Goal: Information Seeking & Learning: Learn about a topic

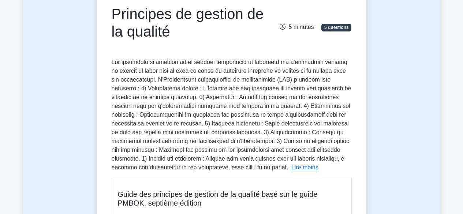
scroll to position [20, 0]
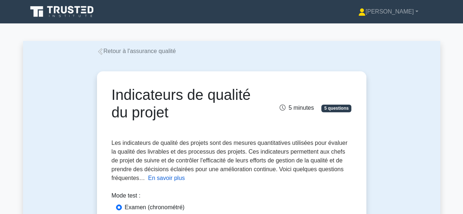
click at [160, 179] on font "En savoir plus" at bounding box center [166, 178] width 37 height 6
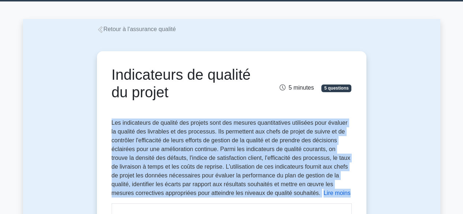
scroll to position [29, 0]
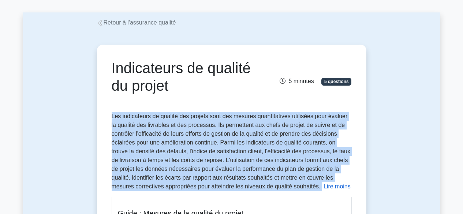
drag, startPoint x: 107, startPoint y: 142, endPoint x: 319, endPoint y: 185, distance: 216.8
copy p "Les indicateurs de qualité des projets sont des mesures quantitatives utilisées…"
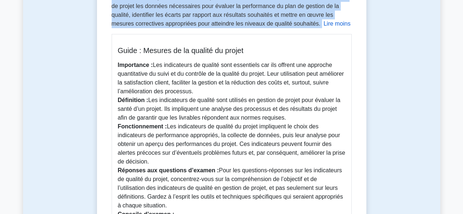
scroll to position [196, 0]
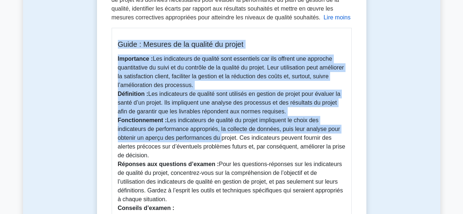
drag, startPoint x: 117, startPoint y: 46, endPoint x: 220, endPoint y: 142, distance: 140.4
click at [220, 142] on div "Guide : Mesures de la qualité du projet Importance : Les indicateurs de qualité…" at bounding box center [232, 161] width 240 height 266
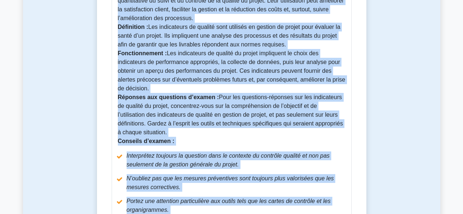
scroll to position [293, 0]
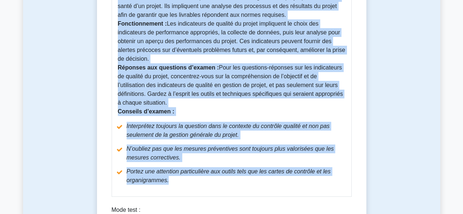
copy div "Guide : Mesures de la qualité du projet Importance : Les indicateurs de qualité…"
click at [361, 132] on div "Indicateurs de qualité du projet 5 minutes 5 questions Lire moins Importance : …" at bounding box center [232, 27] width 264 height 491
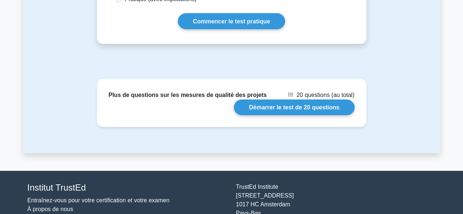
scroll to position [531, 0]
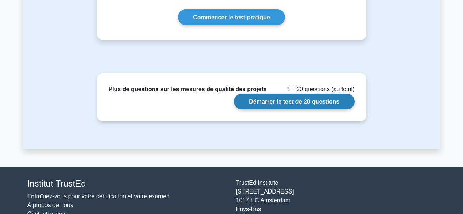
click at [287, 101] on link "Démarrer le test de 20 questions" at bounding box center [294, 102] width 120 height 16
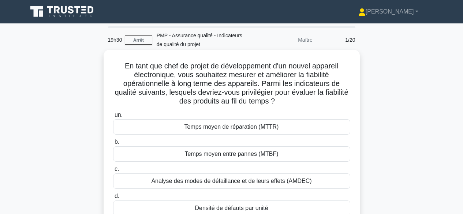
drag, startPoint x: 120, startPoint y: 62, endPoint x: 346, endPoint y: 100, distance: 228.9
click at [346, 100] on h5 "En tant que chef de projet de développement d'un nouvel appareil électronique, …" at bounding box center [231, 84] width 239 height 45
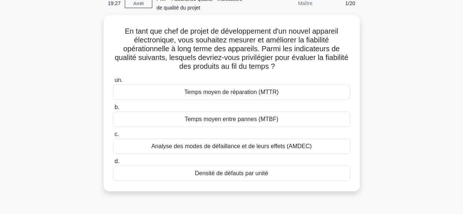
scroll to position [40, 0]
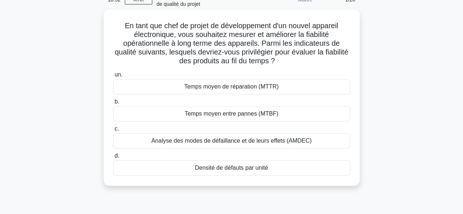
click at [290, 169] on div "Densité de défauts par unité" at bounding box center [231, 167] width 237 height 15
click at [113, 159] on input "d. Densité de défauts par unité" at bounding box center [113, 156] width 0 height 5
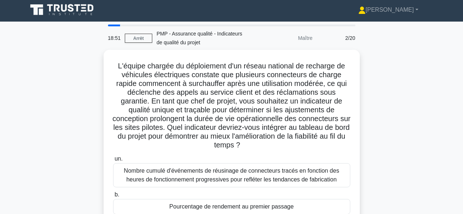
scroll to position [0, 0]
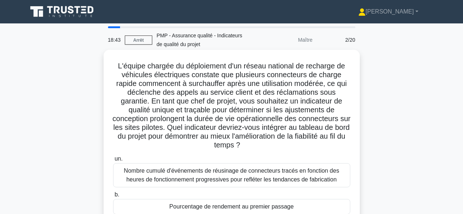
drag, startPoint x: 113, startPoint y: 67, endPoint x: 265, endPoint y: 150, distance: 173.2
click at [269, 147] on h5 "L'équipe chargée du déploiement d'un réseau national de recharge de véhicules é…" at bounding box center [231, 106] width 239 height 89
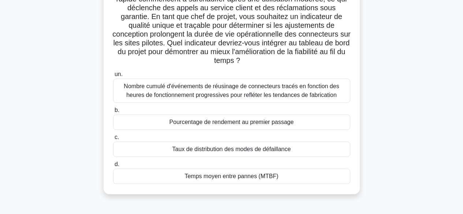
scroll to position [87, 0]
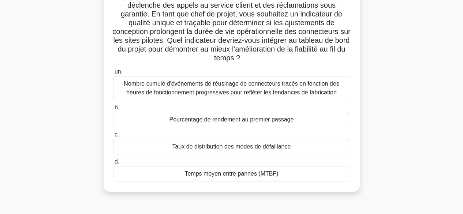
click at [301, 175] on div "Temps moyen entre pannes (MTBF)" at bounding box center [231, 173] width 237 height 15
click at [113, 164] on input "d. Temps moyen entre pannes (MTBF)" at bounding box center [113, 162] width 0 height 5
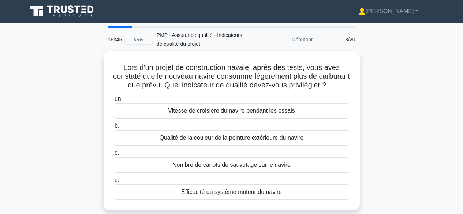
scroll to position [0, 0]
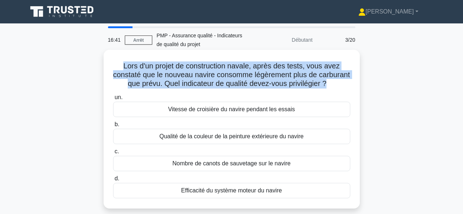
drag, startPoint x: 122, startPoint y: 64, endPoint x: 349, endPoint y: 85, distance: 228.4
click at [349, 85] on h5 "Lors d'un projet de construction navale, après des tests, vous avez constaté qu…" at bounding box center [231, 75] width 239 height 27
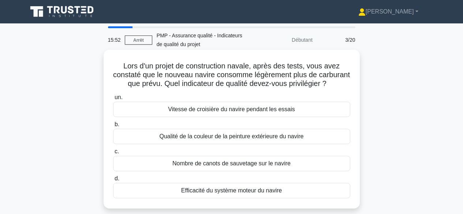
click at [250, 194] on font "Efficacité du système moteur du navire" at bounding box center [231, 191] width 101 height 6
click at [113, 181] on input "d. Efficacité du système moteur du navire" at bounding box center [113, 179] width 0 height 5
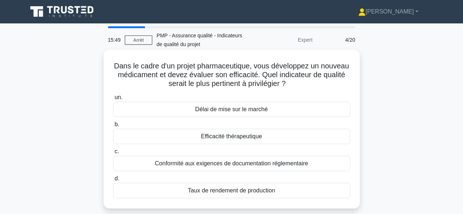
drag, startPoint x: 128, startPoint y: 66, endPoint x: 332, endPoint y: 84, distance: 204.5
click at [332, 84] on h5 "Dans le cadre d'un projet pharmaceutique, vous développez un nouveau médicament…" at bounding box center [231, 75] width 239 height 27
click at [250, 136] on font "Efficacité thérapeutique" at bounding box center [231, 136] width 61 height 6
click at [113, 127] on input "b. Efficacité thérapeutique" at bounding box center [113, 124] width 0 height 5
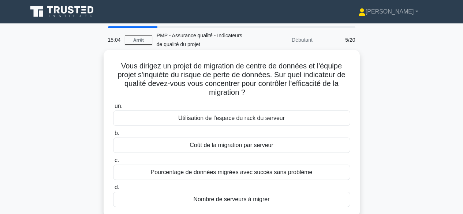
drag, startPoint x: 117, startPoint y: 66, endPoint x: 296, endPoint y: 93, distance: 181.0
click at [296, 93] on h5 "Vous dirigez un projet de migration de centre de données et l'équipe projet s'i…" at bounding box center [231, 80] width 239 height 36
click at [278, 174] on font "Pourcentage de données migrées avec succès sans problème" at bounding box center [232, 172] width 162 height 6
click at [113, 163] on input "c. Pourcentage de données migrées avec succès sans problème" at bounding box center [113, 160] width 0 height 5
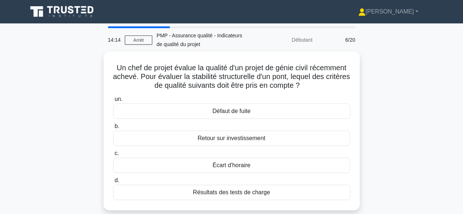
drag, startPoint x: 112, startPoint y: 65, endPoint x: 361, endPoint y: 90, distance: 251.1
click at [361, 90] on div "Un chef de projet évalue la qualité d'un projet de génie civil récemment achevé…" at bounding box center [231, 136] width 417 height 168
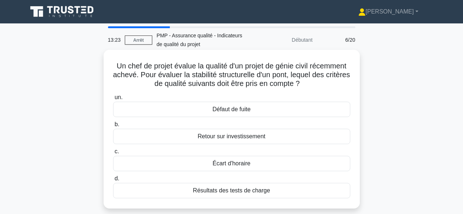
click at [243, 191] on font "Résultats des tests de charge" at bounding box center [231, 191] width 77 height 6
click at [113, 181] on input "d. Résultats des tests de charge" at bounding box center [113, 179] width 0 height 5
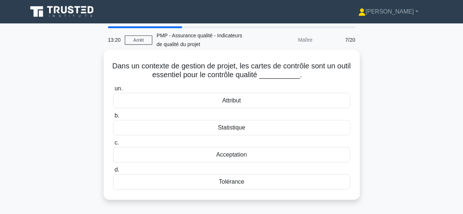
drag, startPoint x: 115, startPoint y: 66, endPoint x: 337, endPoint y: 79, distance: 222.3
click at [335, 79] on h5 "Dans un contexte de gestion de projet, les cartes de contrôle sont un outil ess…" at bounding box center [231, 71] width 239 height 18
click at [247, 158] on div "Acceptation" at bounding box center [231, 154] width 237 height 15
click at [113, 145] on input "c. Acceptation" at bounding box center [113, 143] width 0 height 5
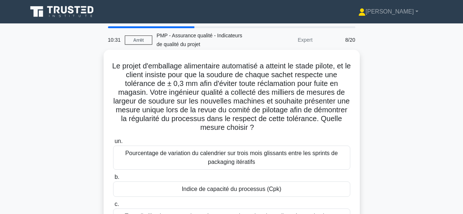
drag, startPoint x: 117, startPoint y: 65, endPoint x: 344, endPoint y: 128, distance: 235.7
click at [344, 128] on h5 "Le projet d'emballage alimentaire automatisé a atteint le stade pilote, et le c…" at bounding box center [231, 97] width 239 height 71
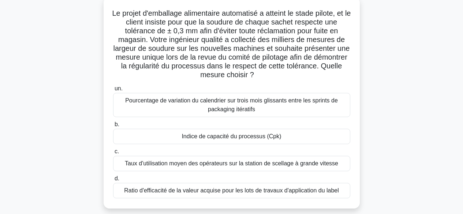
scroll to position [56, 0]
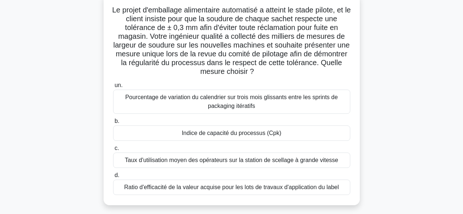
click at [282, 133] on div "Indice de capacité du processus (Cpk)" at bounding box center [231, 133] width 237 height 15
click at [113, 124] on input "b. Indice de capacité du processus (Cpk)" at bounding box center [113, 121] width 0 height 5
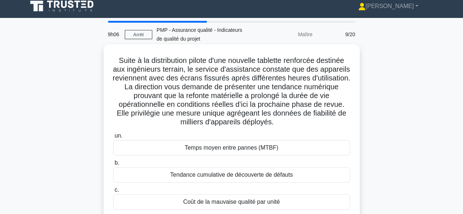
scroll to position [0, 0]
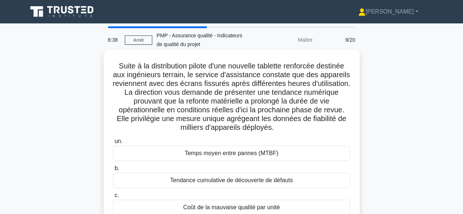
drag, startPoint x: 114, startPoint y: 66, endPoint x: 304, endPoint y: 126, distance: 198.6
click at [304, 126] on h5 "Suite à la distribution pilote d'une nouvelle tablette renforcée destinée aux i…" at bounding box center [231, 97] width 239 height 71
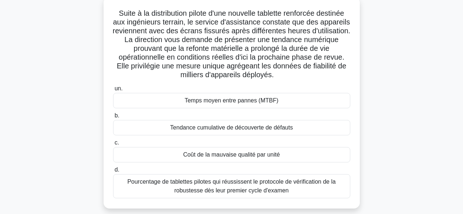
scroll to position [52, 0]
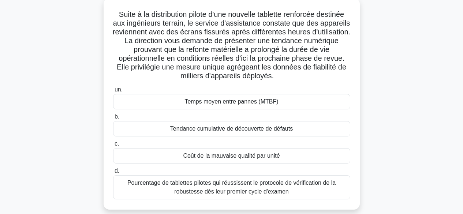
click at [233, 187] on font "Pourcentage de tablettes pilotes qui réussissent le protocole de vérification d…" at bounding box center [231, 187] width 208 height 15
click at [113, 174] on input "d. Pourcentage de tablettes pilotes qui réussissent le protocole de vérificatio…" at bounding box center [113, 171] width 0 height 5
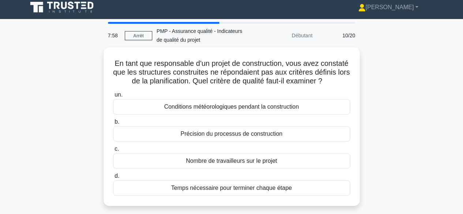
scroll to position [0, 0]
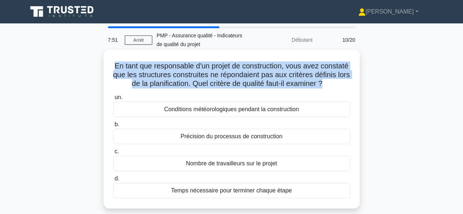
drag, startPoint x: 128, startPoint y: 67, endPoint x: 351, endPoint y: 85, distance: 223.7
click at [351, 85] on div "En tant que responsable d'un projet de construction, vous avez constaté que les…" at bounding box center [232, 129] width 250 height 153
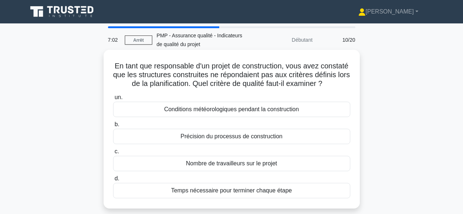
click at [266, 140] on font "Précision du processus de construction" at bounding box center [232, 136] width 102 height 6
click at [113, 127] on input "b. Précision du processus de construction" at bounding box center [113, 124] width 0 height 5
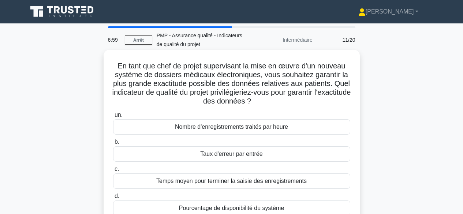
drag, startPoint x: 115, startPoint y: 64, endPoint x: 320, endPoint y: 104, distance: 208.4
click at [320, 104] on h5 "En tant que chef de projet supervisant la mise en œuvre d'un nouveau système de…" at bounding box center [231, 84] width 239 height 45
click at [245, 152] on font "Taux d'erreur par entrée" at bounding box center [231, 154] width 62 height 6
click at [113, 145] on input "b. Taux d'erreur par entrée" at bounding box center [113, 142] width 0 height 5
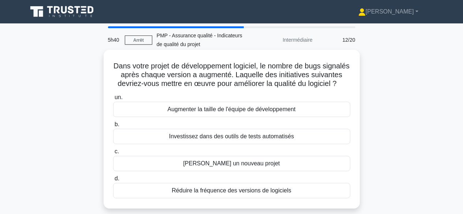
drag, startPoint x: 125, startPoint y: 65, endPoint x: 296, endPoint y: 92, distance: 173.8
click at [296, 89] on h5 "Dans votre projet de développement logiciel, le nombre de bugs signalés après c…" at bounding box center [231, 75] width 239 height 27
click at [280, 194] on font "Réduire la fréquence des versions de logiciels" at bounding box center [231, 191] width 119 height 6
click at [113, 181] on input "d. Réduire la fréquence des versions de logiciels" at bounding box center [113, 179] width 0 height 5
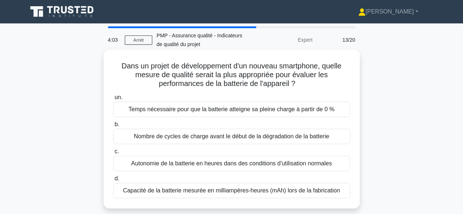
drag, startPoint x: 115, startPoint y: 64, endPoint x: 312, endPoint y: 86, distance: 197.9
click at [312, 86] on h5 "Dans un projet de développement d'un nouveau smartphone, quelle mesure de quali…" at bounding box center [231, 75] width 239 height 27
click at [244, 164] on font "Autonomie de la batterie en heures dans des conditions d'utilisation normales" at bounding box center [231, 163] width 201 height 6
click at [113, 154] on input "c. Autonomie de la batterie en heures dans des conditions d'utilisation normales" at bounding box center [113, 151] width 0 height 5
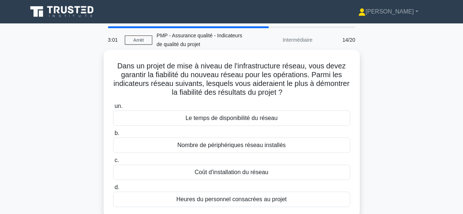
drag, startPoint x: 114, startPoint y: 65, endPoint x: 325, endPoint y: 90, distance: 212.7
click at [325, 90] on h5 "Dans un projet de mise à niveau de l'infrastructure réseau, vous devez garantir…" at bounding box center [231, 80] width 239 height 36
click at [271, 118] on font "Le temps de disponibilité du réseau" at bounding box center [232, 118] width 92 height 6
click at [113, 109] on input "un. Le temps de disponibilité du réseau" at bounding box center [113, 106] width 0 height 5
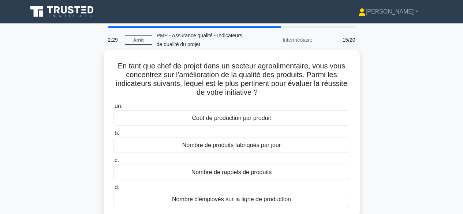
drag, startPoint x: 118, startPoint y: 67, endPoint x: 353, endPoint y: 90, distance: 236.3
click at [353, 90] on div "En tant que chef de projet dans un secteur agroalimentaire, vous vous concentre…" at bounding box center [232, 134] width 250 height 162
click at [259, 171] on font "Nombre de rappels de produits" at bounding box center [232, 172] width 81 height 6
click at [113, 163] on input "c. Nombre de rappels de produits" at bounding box center [113, 160] width 0 height 5
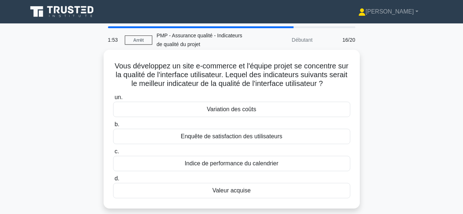
drag, startPoint x: 118, startPoint y: 64, endPoint x: 351, endPoint y: 84, distance: 234.5
click at [349, 84] on h5 "Vous développez un site e-commerce et l'équipe projet se concentre sur la quali…" at bounding box center [231, 75] width 239 height 27
click at [275, 136] on font "Enquête de satisfaction des utilisateurs" at bounding box center [232, 136] width 102 height 6
click at [113, 127] on input "b. Enquête de satisfaction des utilisateurs" at bounding box center [113, 124] width 0 height 5
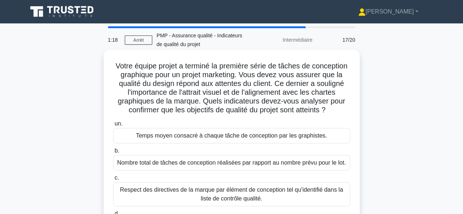
drag, startPoint x: 110, startPoint y: 66, endPoint x: 331, endPoint y: 111, distance: 226.5
click at [331, 111] on div "Votre équipe projet a terminé la première série de tâches de conception graphiq…" at bounding box center [232, 147] width 250 height 188
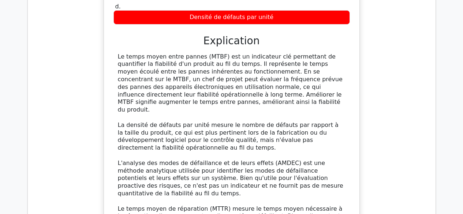
scroll to position [543, 0]
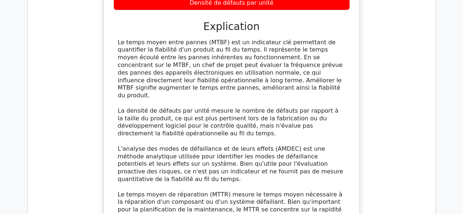
drag, startPoint x: 466, startPoint y: 24, endPoint x: 465, endPoint y: 110, distance: 86.1
click at [463, 110] on html "Alexis Profil Paramètres Profil" at bounding box center [231, 107] width 463 height 1300
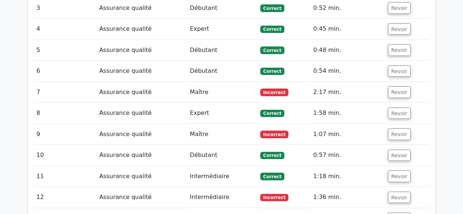
scroll to position [840, 0]
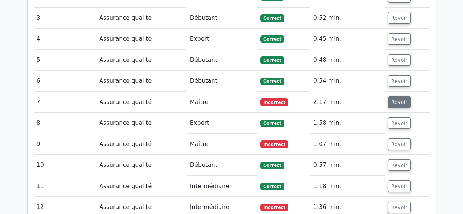
click at [396, 99] on font "Revoir" at bounding box center [399, 102] width 16 height 6
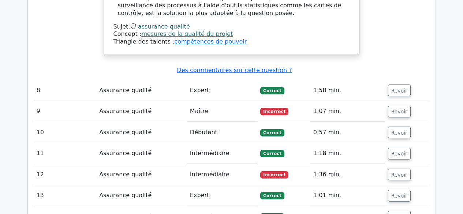
scroll to position [1190, 0]
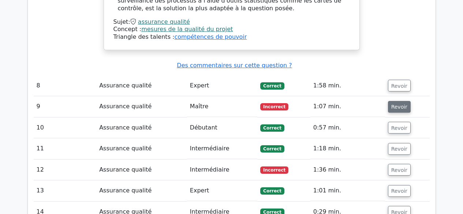
click at [396, 104] on font "Revoir" at bounding box center [399, 107] width 16 height 6
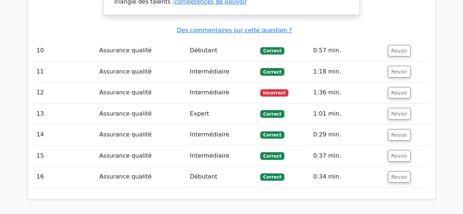
scroll to position [1704, 0]
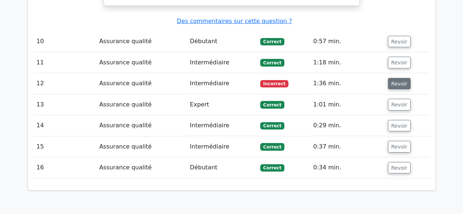
click at [397, 81] on font "Revoir" at bounding box center [399, 84] width 16 height 6
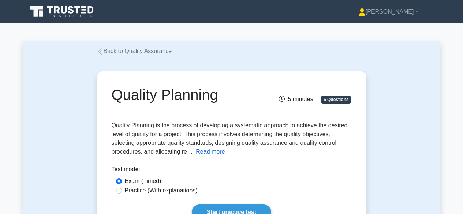
click at [210, 151] on button "Read more" at bounding box center [210, 152] width 29 height 9
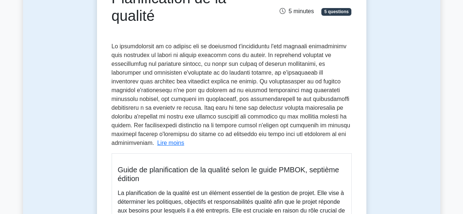
scroll to position [104, 0]
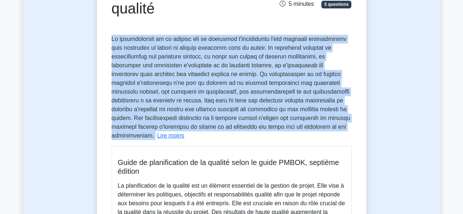
drag, startPoint x: 112, startPoint y: 40, endPoint x: 298, endPoint y: 130, distance: 207.0
click at [298, 130] on div "La planification de la qualité est le processus d'élaboration d'une approche sy…" at bounding box center [232, 207] width 240 height 344
copy p "La planification de la qualité est le processus d'élaboration d'une approche sy…"
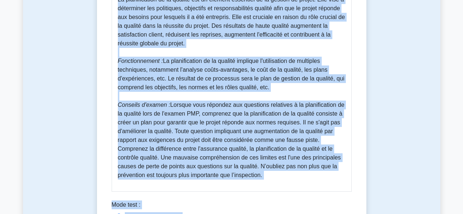
scroll to position [294, 0]
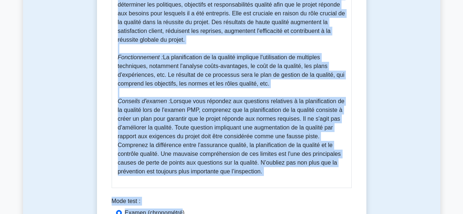
drag, startPoint x: 119, startPoint y: 153, endPoint x: 280, endPoint y: 164, distance: 161.9
click at [280, 164] on div "Guide de planification de la qualité selon le guide PMBOK, septième édition La …" at bounding box center [232, 72] width 240 height 232
copy div "Guide de planification de la qualité selon le guide PMBOK, septième édition La …"
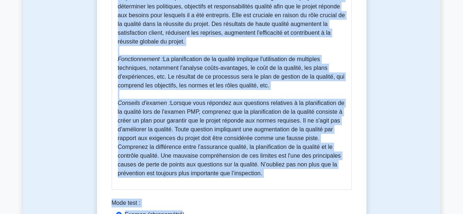
click at [428, 93] on div "Planification de la qualité 5 minutes 5 questions Lire moins Fonctionnement : M…" at bounding box center [231, 24] width 417 height 525
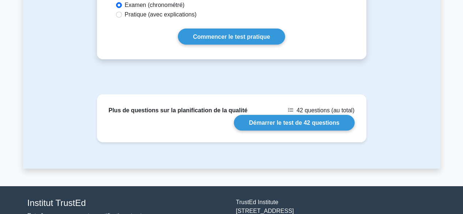
scroll to position [508, 0]
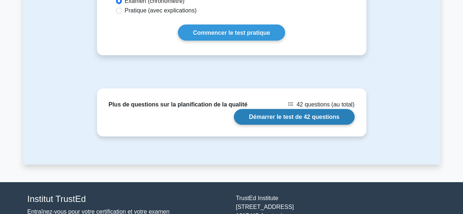
click at [282, 109] on link "Démarrer le test de 42 questions" at bounding box center [294, 117] width 120 height 16
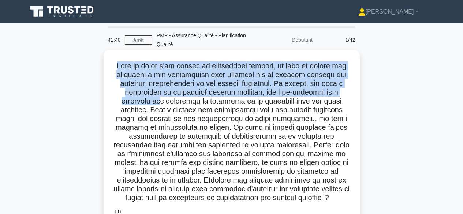
drag, startPoint x: 112, startPoint y: 64, endPoint x: 165, endPoint y: 104, distance: 66.7
click at [165, 104] on div ".spinner_0XTQ{transform-origin:center;animation:spinner_y6GP .75s linear infini…" at bounding box center [232, 213] width 250 height 320
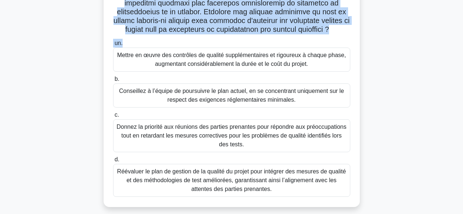
scroll to position [181, 0]
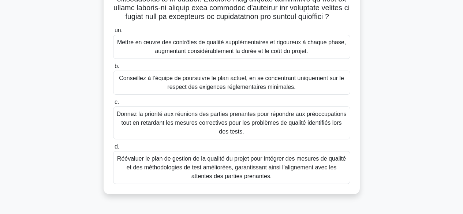
click at [290, 168] on font "Réévaluer le plan de gestion de la qualité du projet pour intégrer des mesures …" at bounding box center [231, 168] width 229 height 24
click at [113, 149] on input "d. Réévaluer le plan de gestion de la qualité du projet pour intégrer des mesur…" at bounding box center [113, 147] width 0 height 5
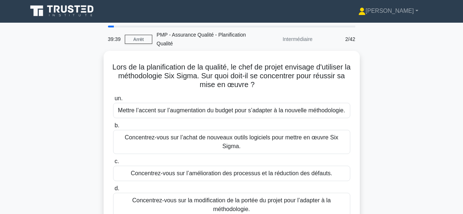
scroll to position [0, 0]
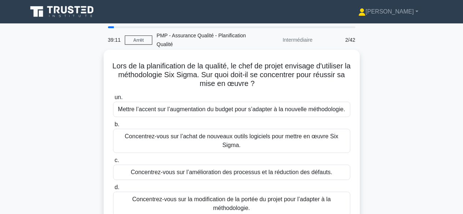
click at [293, 169] on font "Concentrez-vous sur l’amélioration des processus et la réduction des défauts." at bounding box center [232, 172] width 202 height 6
click at [113, 163] on input "c. Concentrez-vous sur l’amélioration des processus et la réduction des défauts." at bounding box center [113, 160] width 0 height 5
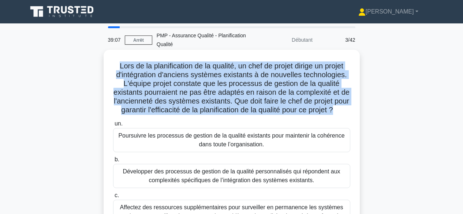
drag, startPoint x: 112, startPoint y: 66, endPoint x: 354, endPoint y: 110, distance: 245.8
click at [352, 110] on div "Lors de la planification de la qualité, un chef de projet dirige un projet d'in…" at bounding box center [232, 164] width 250 height 223
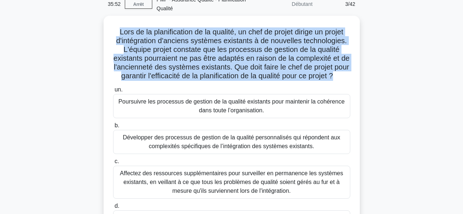
scroll to position [37, 0]
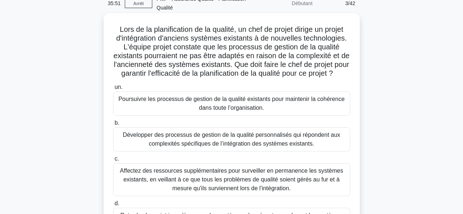
click at [274, 147] on font "Développer des processus de gestion de la qualité personnalisés qui répondent a…" at bounding box center [232, 139] width 218 height 15
click at [113, 126] on input "b. Développer des processus de gestion de la qualité personnalisés qui réponden…" at bounding box center [113, 123] width 0 height 5
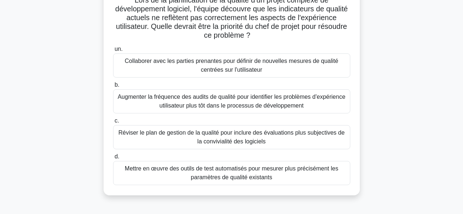
scroll to position [71, 0]
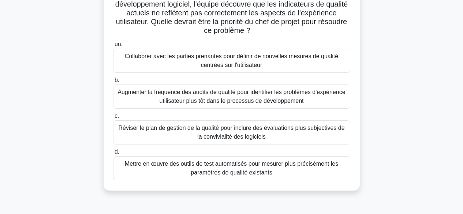
click at [321, 59] on font "Collaborer avec les parties prenantes pour définir de nouvelles mesures de qual…" at bounding box center [232, 60] width 214 height 15
click at [113, 47] on input "un. Collaborer avec les parties prenantes pour définir de nouvelles mesures de …" at bounding box center [113, 44] width 0 height 5
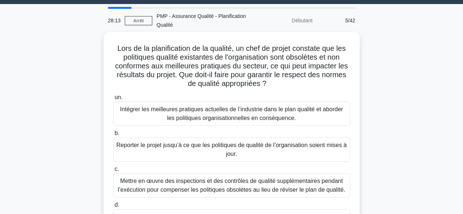
scroll to position [19, 0]
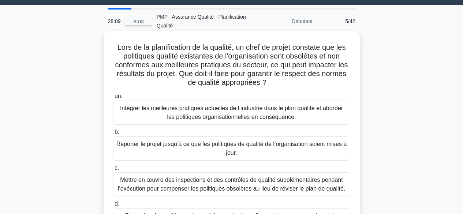
drag, startPoint x: 109, startPoint y: 46, endPoint x: 305, endPoint y: 79, distance: 199.1
click at [305, 79] on div "Lors de la planification de la qualité, un chef de projet constate que les poli…" at bounding box center [232, 137] width 250 height 206
click at [288, 112] on font "Intégrer les meilleures pratiques actuelles de l’industrie dans le plan qualité…" at bounding box center [231, 112] width 223 height 15
click at [113, 99] on input "un. Intégrer les meilleures pratiques actuelles de l’industrie dans le plan qua…" at bounding box center [113, 96] width 0 height 5
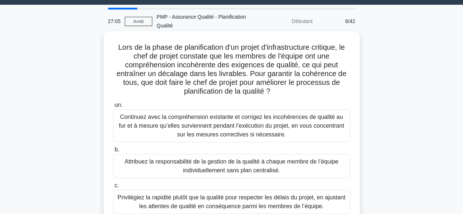
scroll to position [0, 0]
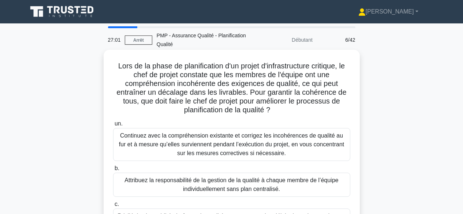
drag, startPoint x: 111, startPoint y: 64, endPoint x: 285, endPoint y: 108, distance: 179.8
click at [285, 108] on div "Lors de la phase de planification d'un projet d'infrastructure critique, le che…" at bounding box center [232, 164] width 250 height 223
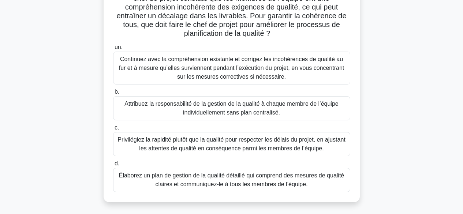
scroll to position [81, 0]
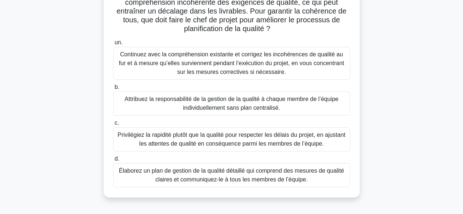
click at [265, 177] on font "Élaborez un plan de gestion de la qualité détaillé qui comprend des mesures de …" at bounding box center [232, 175] width 226 height 15
click at [113, 162] on input "d. Élaborez un plan de gestion de la qualité détaillé qui comprend des mesures …" at bounding box center [113, 159] width 0 height 5
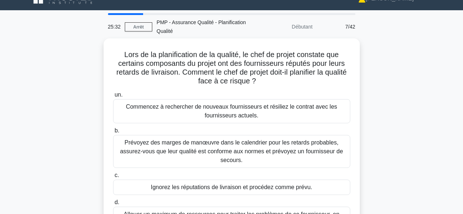
scroll to position [0, 0]
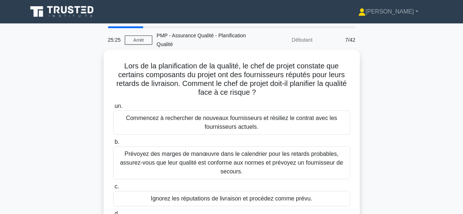
drag, startPoint x: 131, startPoint y: 66, endPoint x: 283, endPoint y: 93, distance: 154.5
click at [283, 93] on h5 "Lors de la planification de la qualité, le chef de projet constate que certains…" at bounding box center [231, 80] width 239 height 36
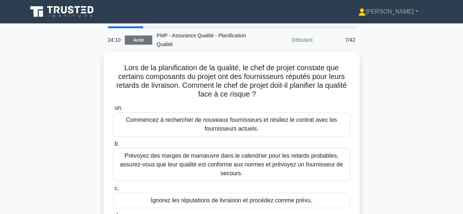
click at [144, 40] on link "Arrêt" at bounding box center [138, 40] width 27 height 9
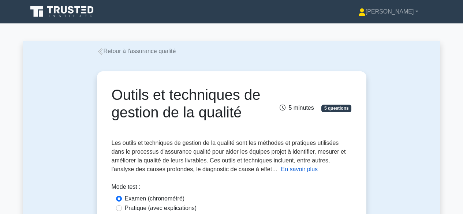
click at [281, 170] on font "En savoir plus" at bounding box center [299, 169] width 37 height 6
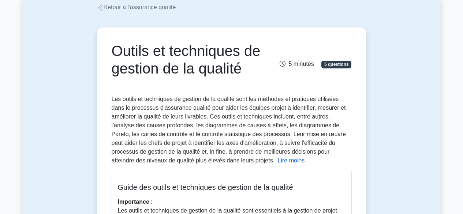
scroll to position [117, 0]
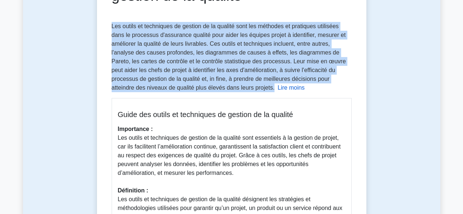
drag, startPoint x: 111, startPoint y: 24, endPoint x: 215, endPoint y: 89, distance: 122.6
click at [215, 89] on font "Les outils et techniques de gestion de la qualité sont les méthodes et pratique…" at bounding box center [229, 57] width 234 height 68
copy font "Les outils et techniques de gestion de la qualité sont les méthodes et pratique…"
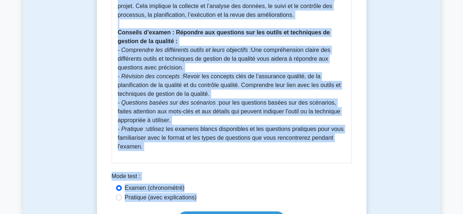
scroll to position [390, 0]
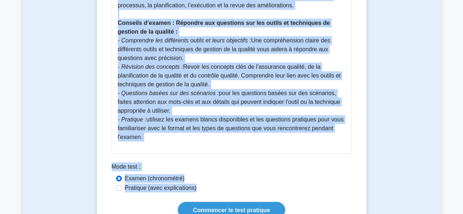
drag, startPoint x: 118, startPoint y: 112, endPoint x: 195, endPoint y: 141, distance: 82.3
copy div "Lorem ips dolors am consectetu ad elitsed do ei tempori Utlaboreet : Dol magnaa…"
